Goal: Information Seeking & Learning: Find specific fact

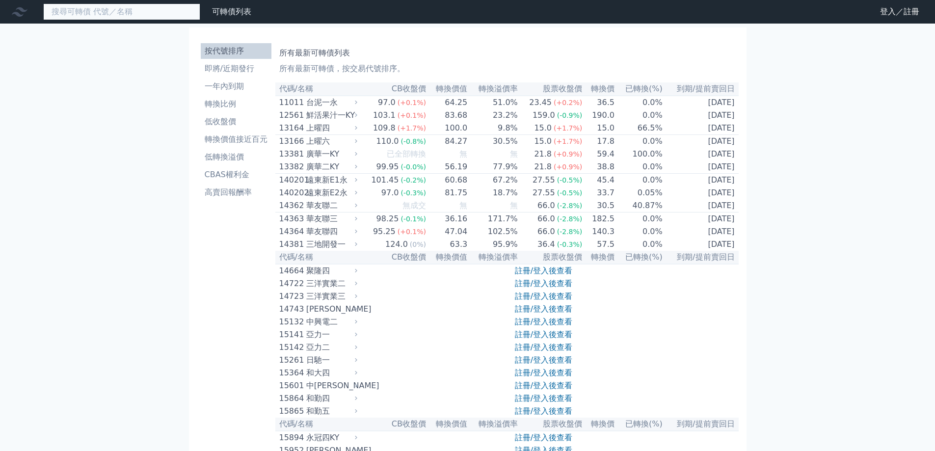
click at [130, 4] on input at bounding box center [121, 11] width 157 height 17
click at [130, 13] on input at bounding box center [121, 11] width 157 height 17
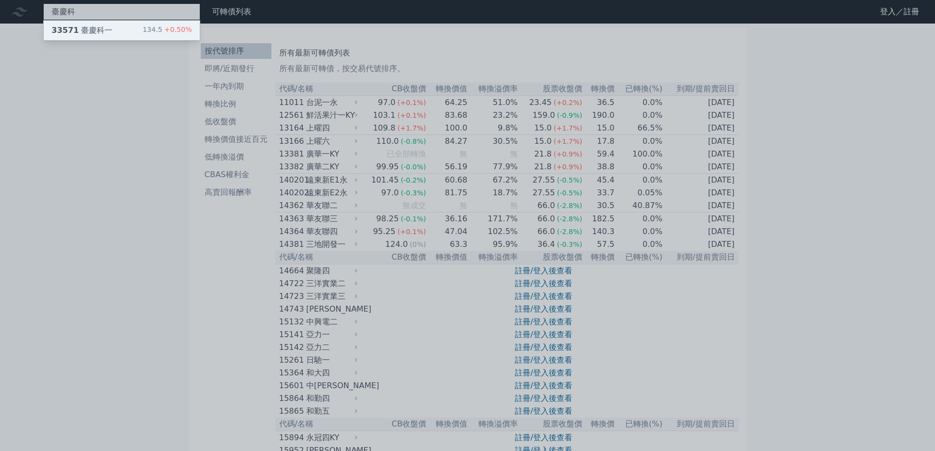
type input "臺慶科"
click at [130, 24] on div "33571 臺慶科一 134.5 +0.50%" at bounding box center [122, 31] width 156 height 20
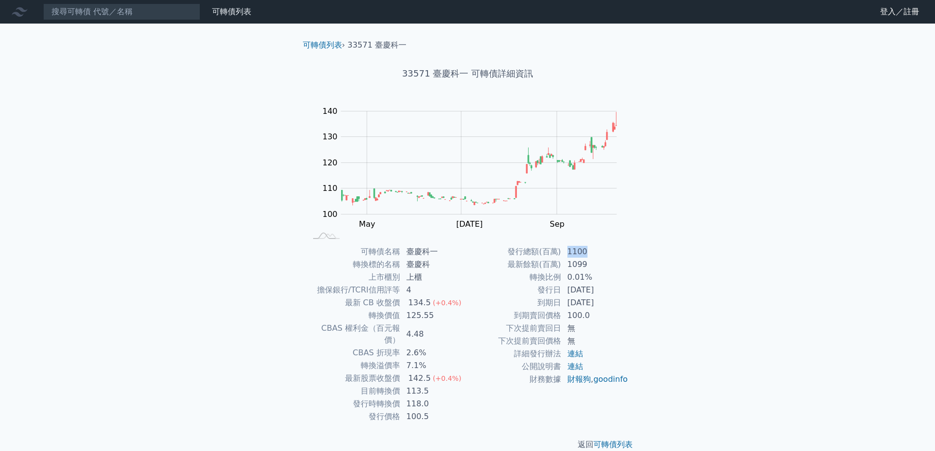
drag, startPoint x: 585, startPoint y: 253, endPoint x: 566, endPoint y: 253, distance: 18.7
click at [566, 253] on td "1100" at bounding box center [595, 251] width 67 height 13
click at [576, 253] on td "1100" at bounding box center [595, 251] width 67 height 13
